Goal: Task Accomplishment & Management: Manage account settings

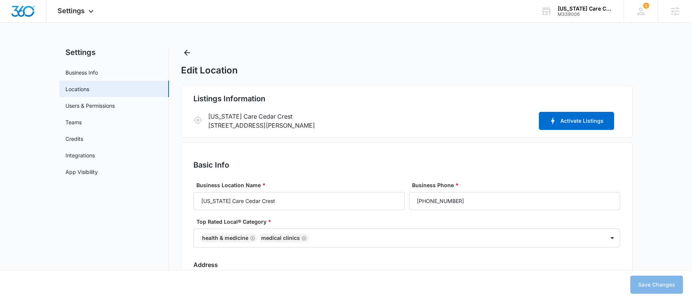
select select "[US_STATE]"
click at [77, 19] on div "Settings Apps Reputation Websites Forms CRM Email Social Content Ads Intelligen…" at bounding box center [76, 11] width 61 height 22
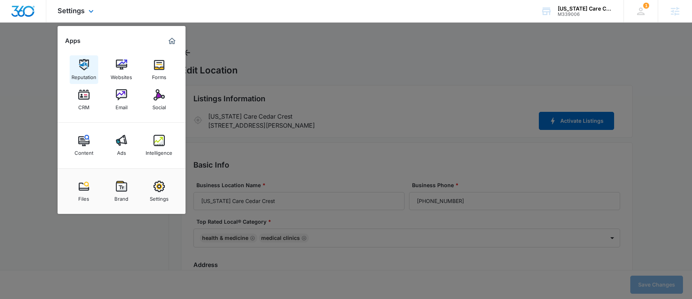
click at [87, 61] on img at bounding box center [83, 64] width 11 height 11
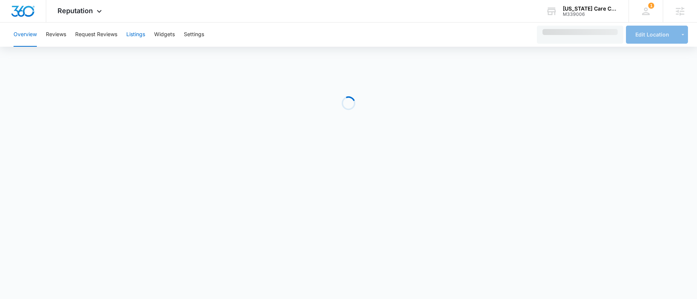
click at [135, 33] on button "Listings" at bounding box center [135, 35] width 19 height 24
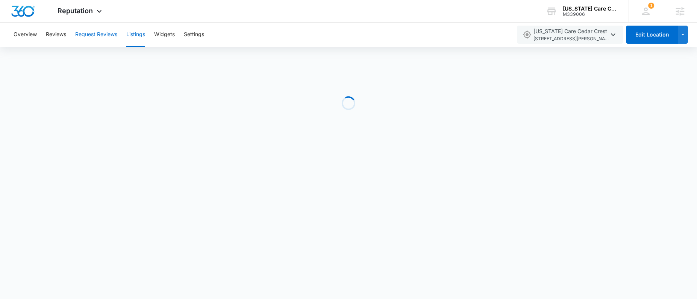
click at [90, 32] on button "Request Reviews" at bounding box center [96, 35] width 42 height 24
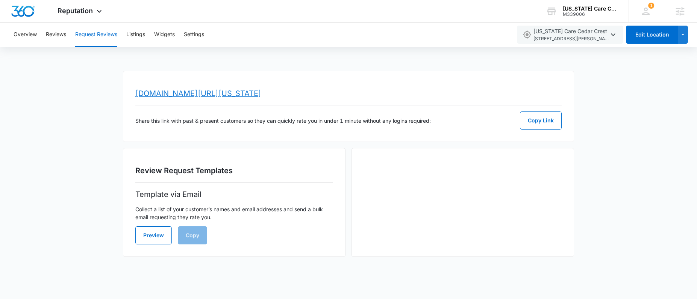
click at [261, 95] on link "[DOMAIN_NAME][URL][US_STATE]" at bounding box center [198, 93] width 126 height 9
